Goal: Task Accomplishment & Management: Complete application form

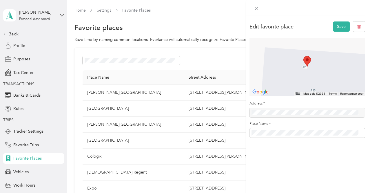
click at [9, 30] on div "Edit favorite place Save ← Move left → Move right ↑ Move up ↓ Move down + Zoom …" at bounding box center [184, 96] width 368 height 193
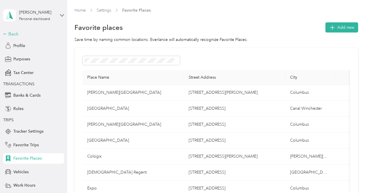
click at [5, 32] on icon at bounding box center [5, 34] width 4 height 4
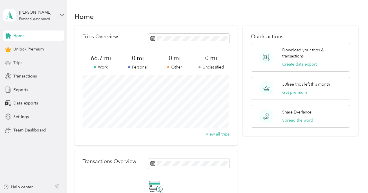
click at [19, 63] on span "Trips" at bounding box center [17, 63] width 9 height 6
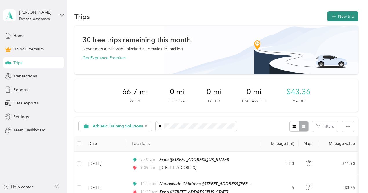
click at [342, 14] on button "New trip" at bounding box center [343, 16] width 31 height 10
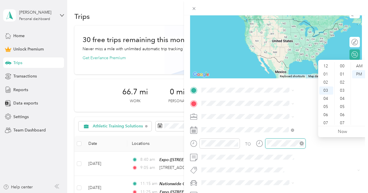
scroll to position [309, 0]
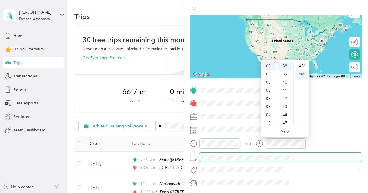
drag, startPoint x: 298, startPoint y: 143, endPoint x: 307, endPoint y: 154, distance: 13.8
click at [307, 154] on div "TO Add photo" at bounding box center [276, 149] width 172 height 127
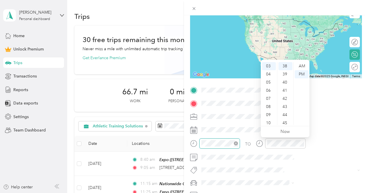
click at [238, 142] on icon "close-circle" at bounding box center [236, 143] width 4 height 4
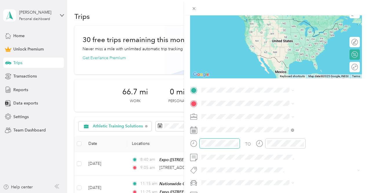
scroll to position [53, 3]
click at [304, 142] on icon "close-circle" at bounding box center [302, 143] width 4 height 4
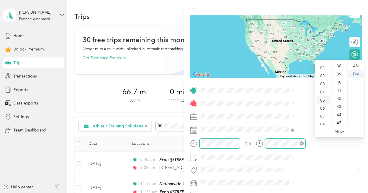
scroll to position [6, 0]
click at [323, 68] on div "01" at bounding box center [323, 68] width 14 height 8
click at [322, 68] on div "01" at bounding box center [323, 68] width 14 height 8
click at [304, 141] on icon "close-circle" at bounding box center [302, 143] width 4 height 4
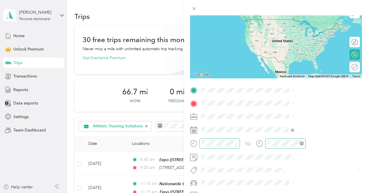
click at [306, 144] on div at bounding box center [285, 143] width 41 height 10
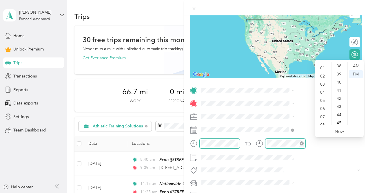
click at [304, 142] on icon "close-circle" at bounding box center [302, 143] width 4 height 4
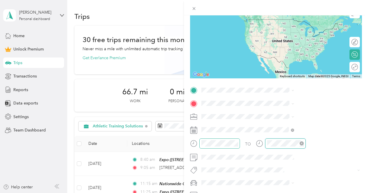
click at [304, 142] on icon "close-circle" at bounding box center [302, 143] width 4 height 4
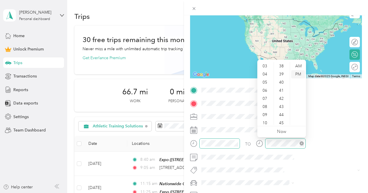
click at [298, 73] on div "PM" at bounding box center [298, 74] width 14 height 8
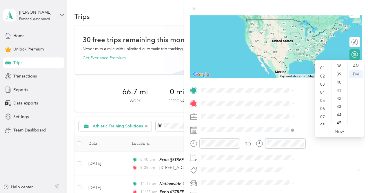
click at [306, 142] on div at bounding box center [281, 143] width 50 height 10
click at [356, 72] on div "PM" at bounding box center [356, 74] width 14 height 8
click at [306, 150] on div at bounding box center [281, 145] width 50 height 14
click at [304, 143] on icon "close-circle" at bounding box center [302, 143] width 4 height 4
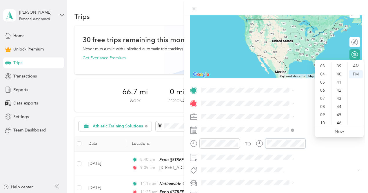
scroll to position [244, 0]
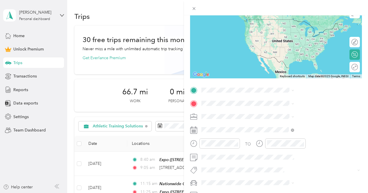
click at [283, 165] on div "Cologix [STREET_ADDRESS][PERSON_NAME][PERSON_NAME][US_STATE]" at bounding box center [311, 159] width 80 height 18
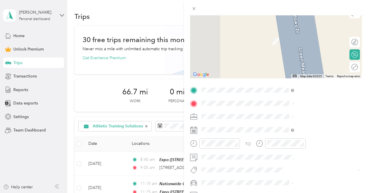
click at [283, 130] on div "Amgen [STREET_ADDRESS][US_STATE]" at bounding box center [300, 126] width 58 height 12
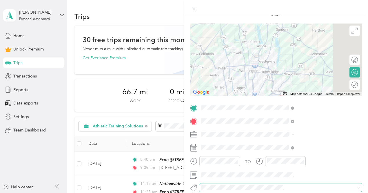
scroll to position [35, 3]
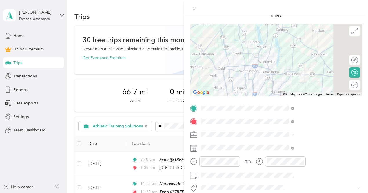
click at [278, 72] on span "Athletic Training Solutions" at bounding box center [285, 70] width 47 height 5
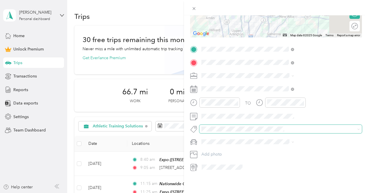
scroll to position [0, 3]
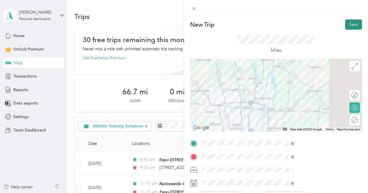
click at [345, 22] on button "Save" at bounding box center [353, 24] width 17 height 10
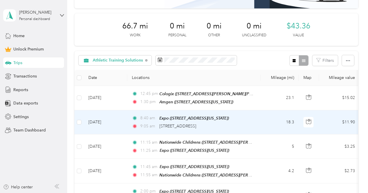
scroll to position [66, 0]
